Goal: Task Accomplishment & Management: Complete application form

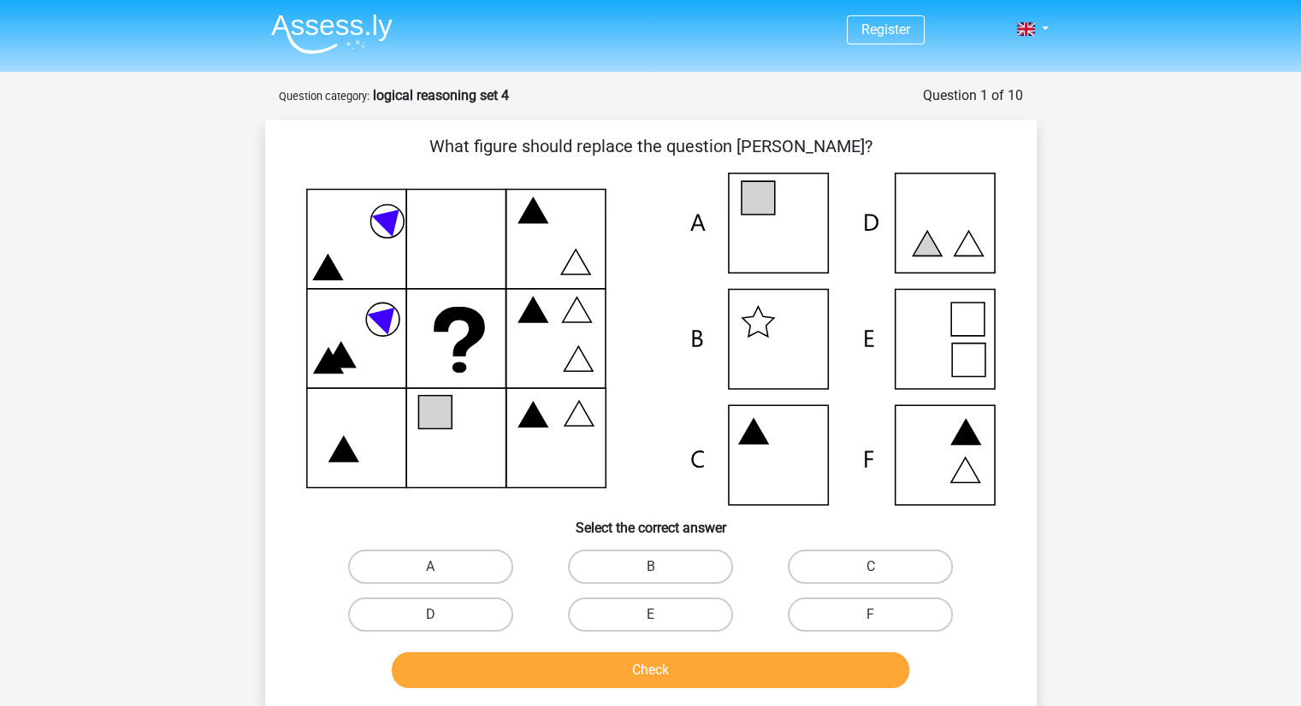
click at [325, 14] on img at bounding box center [331, 34] width 121 height 40
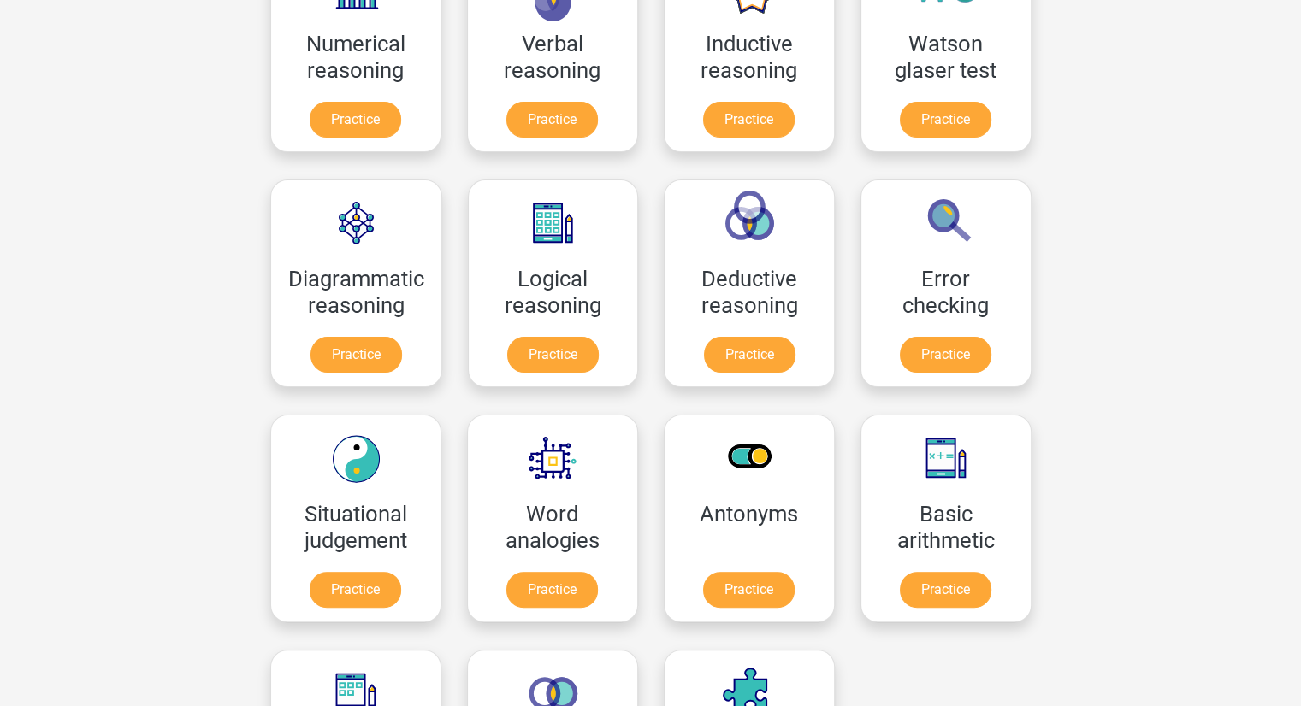
scroll to position [342, 0]
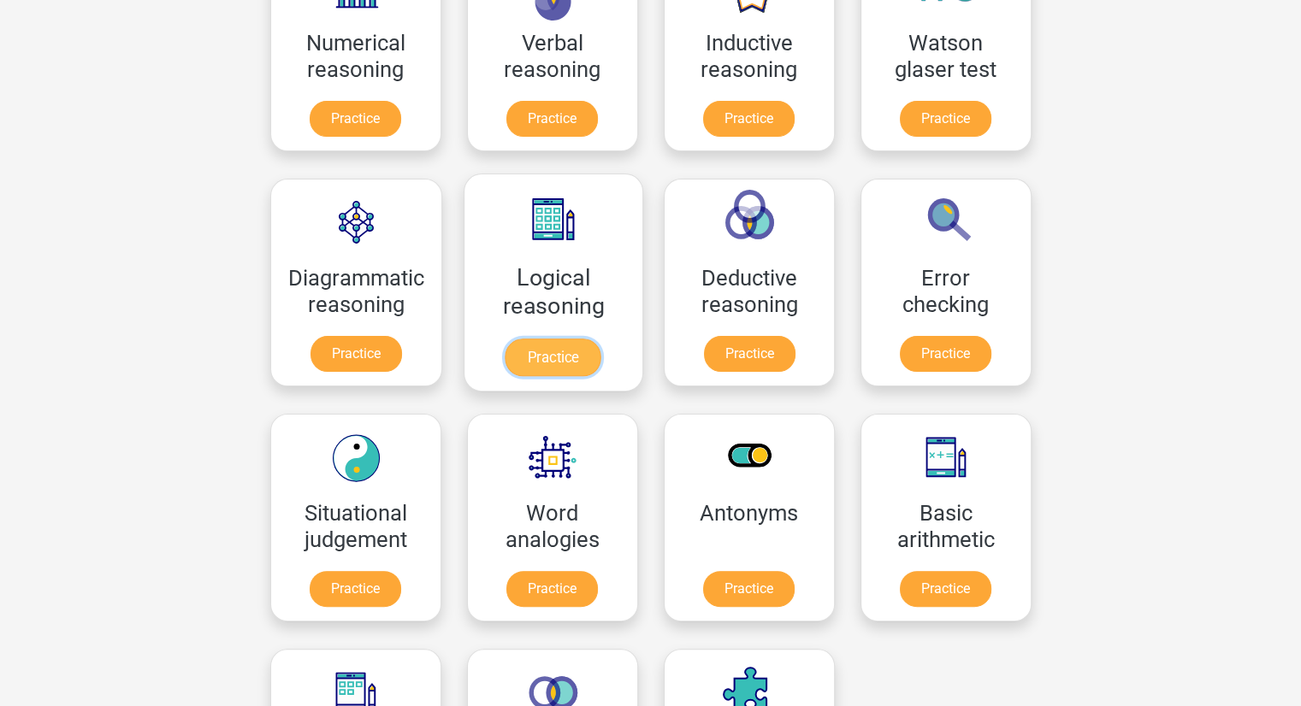
click at [546, 365] on link "Practice" at bounding box center [553, 358] width 96 height 38
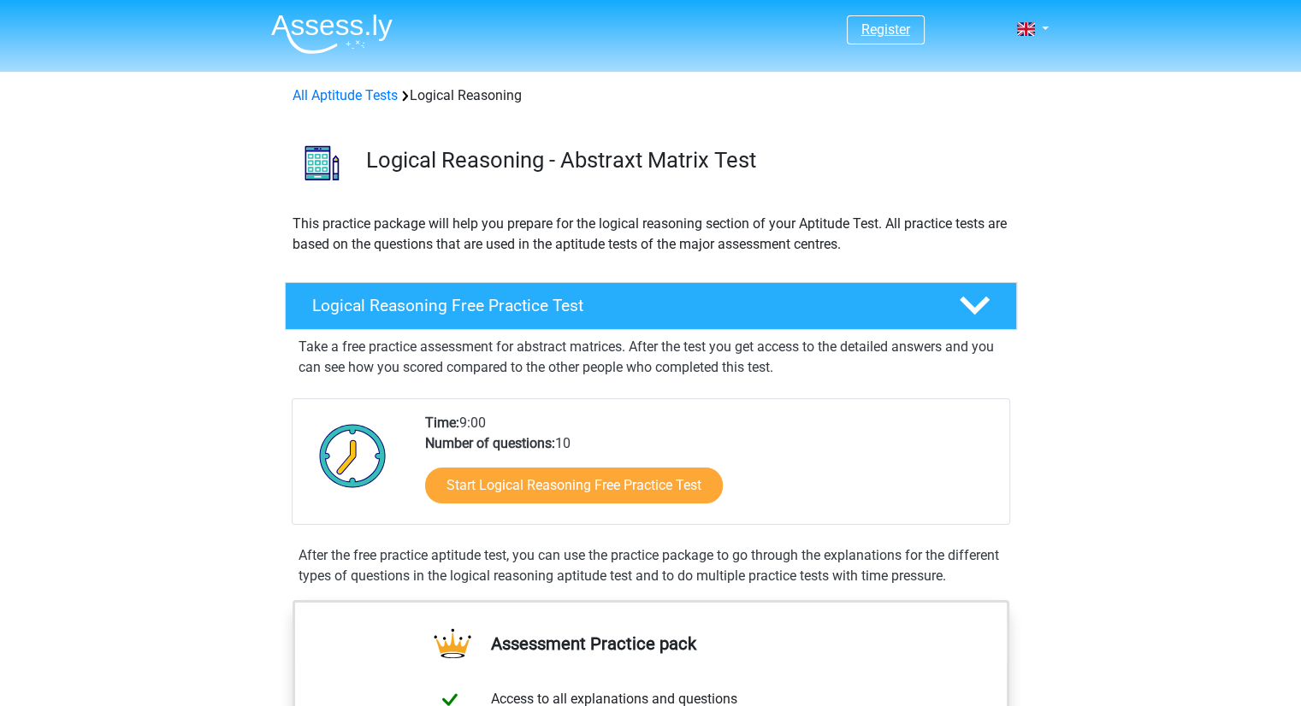
click at [891, 25] on link "Register" at bounding box center [885, 29] width 49 height 16
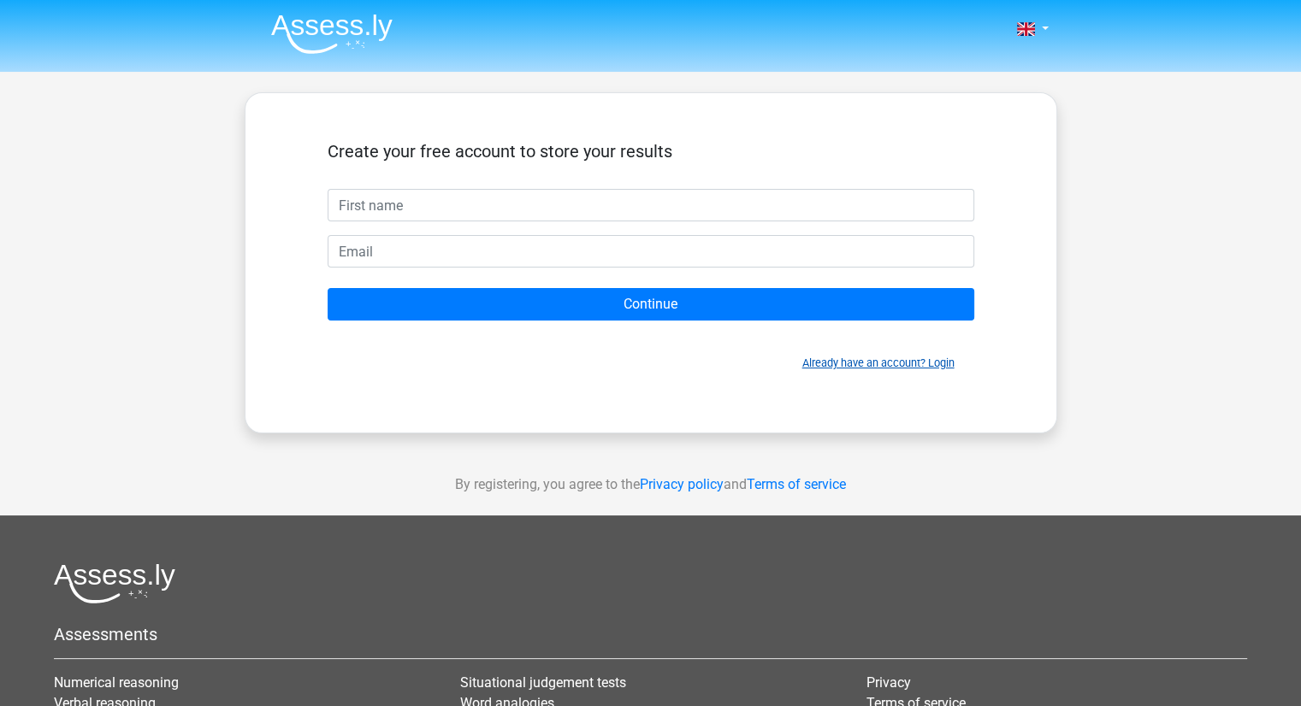
click at [927, 361] on link "Already have an account? Login" at bounding box center [878, 363] width 152 height 13
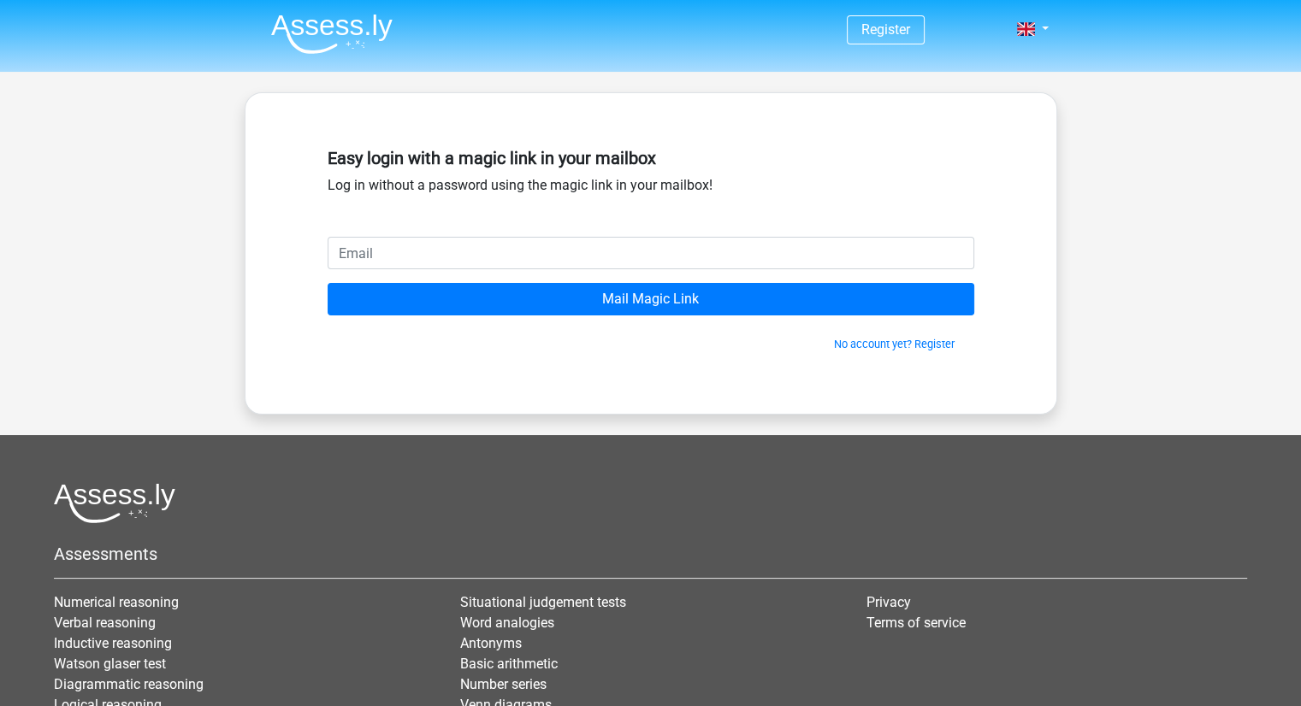
click at [552, 254] on input "email" at bounding box center [651, 253] width 647 height 32
click at [906, 222] on div "Easy login with a magic link in your mailbox Log in without a password using th…" at bounding box center [651, 189] width 647 height 96
